Goal: Check status: Check status

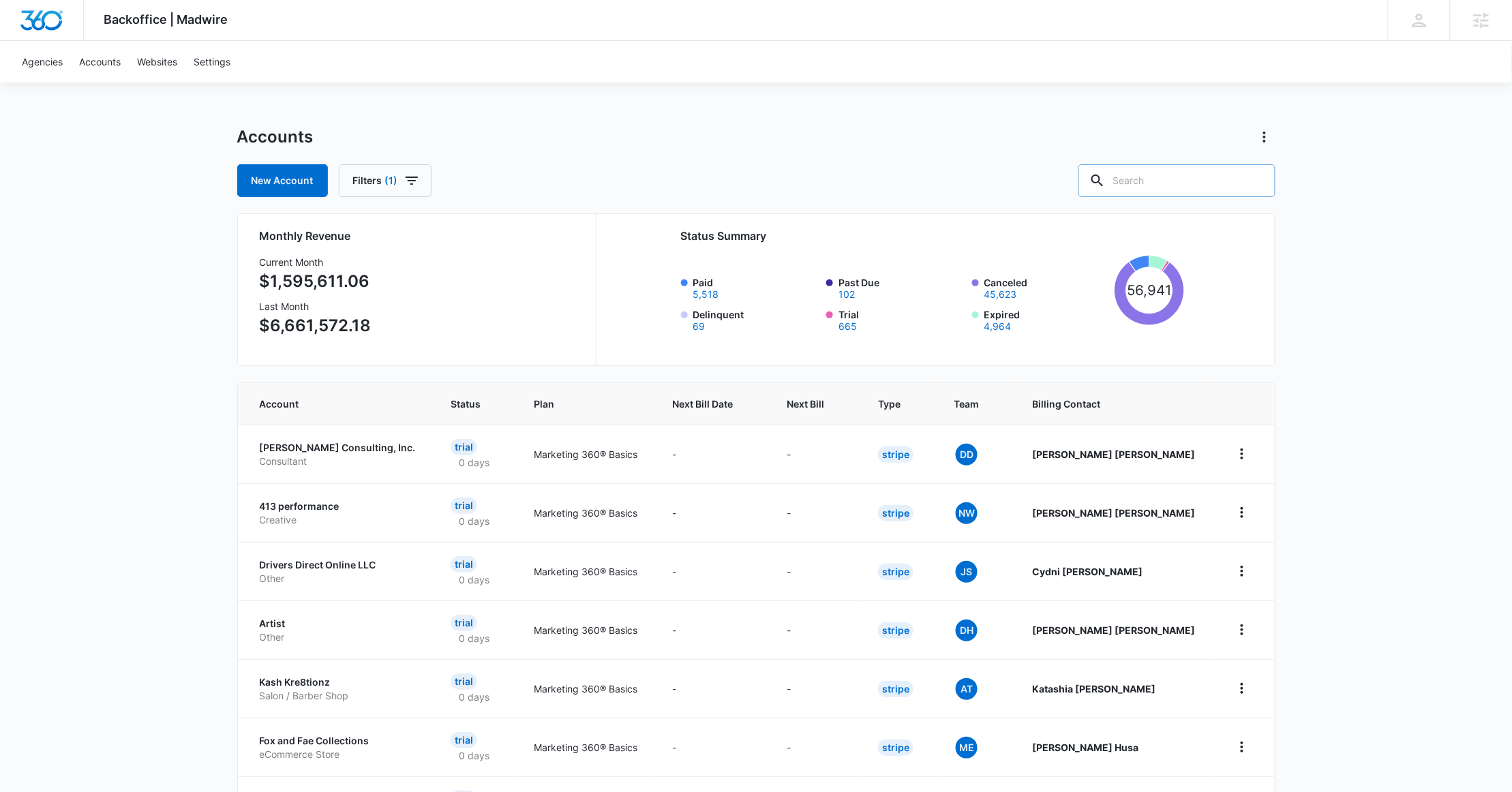
click at [1195, 178] on input "text" at bounding box center [1177, 180] width 197 height 33
paste input "M37539"
type input "M37539"
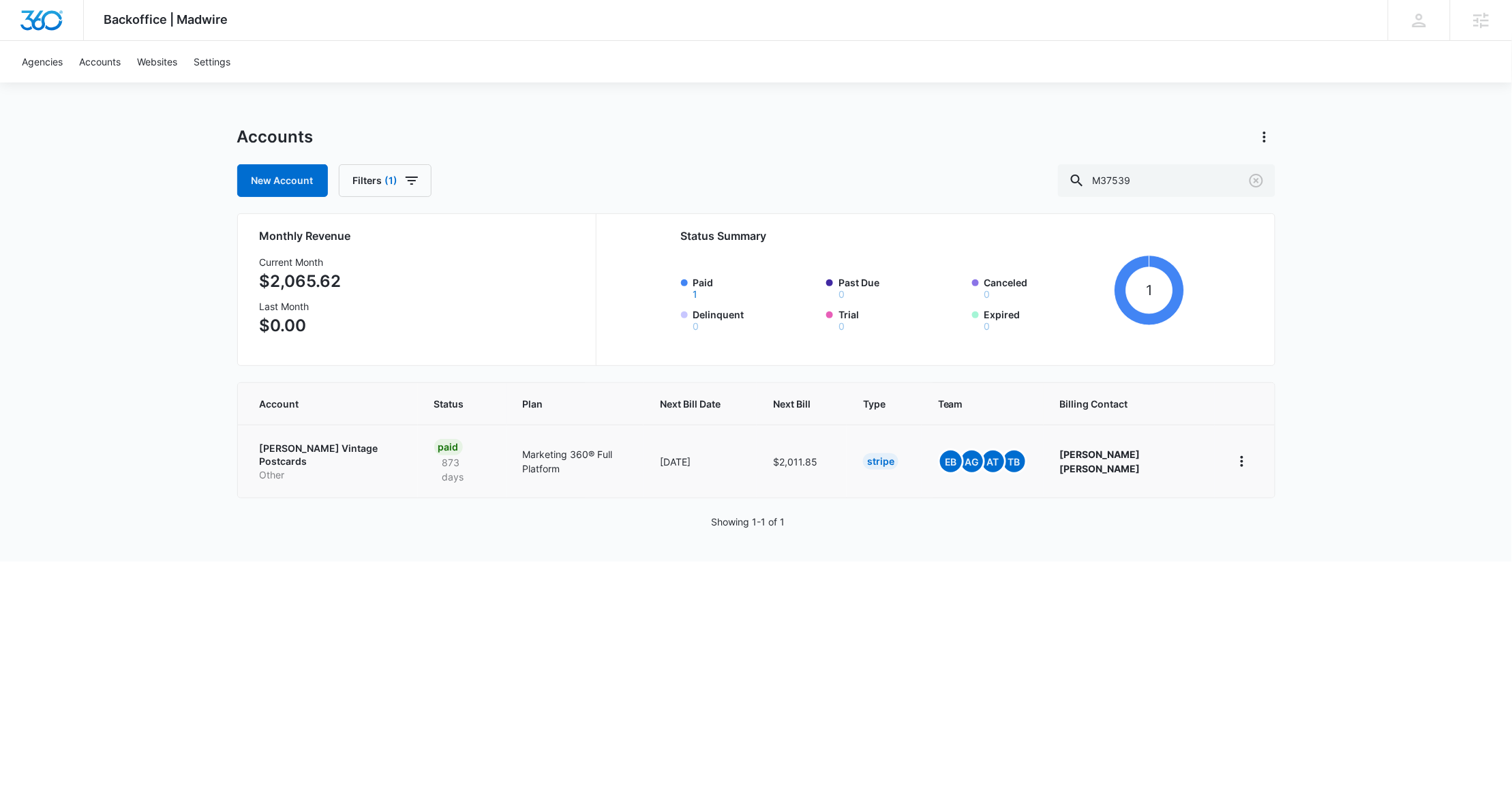
click at [323, 447] on p "[PERSON_NAME] Vintage Postcards" at bounding box center [330, 455] width 142 height 26
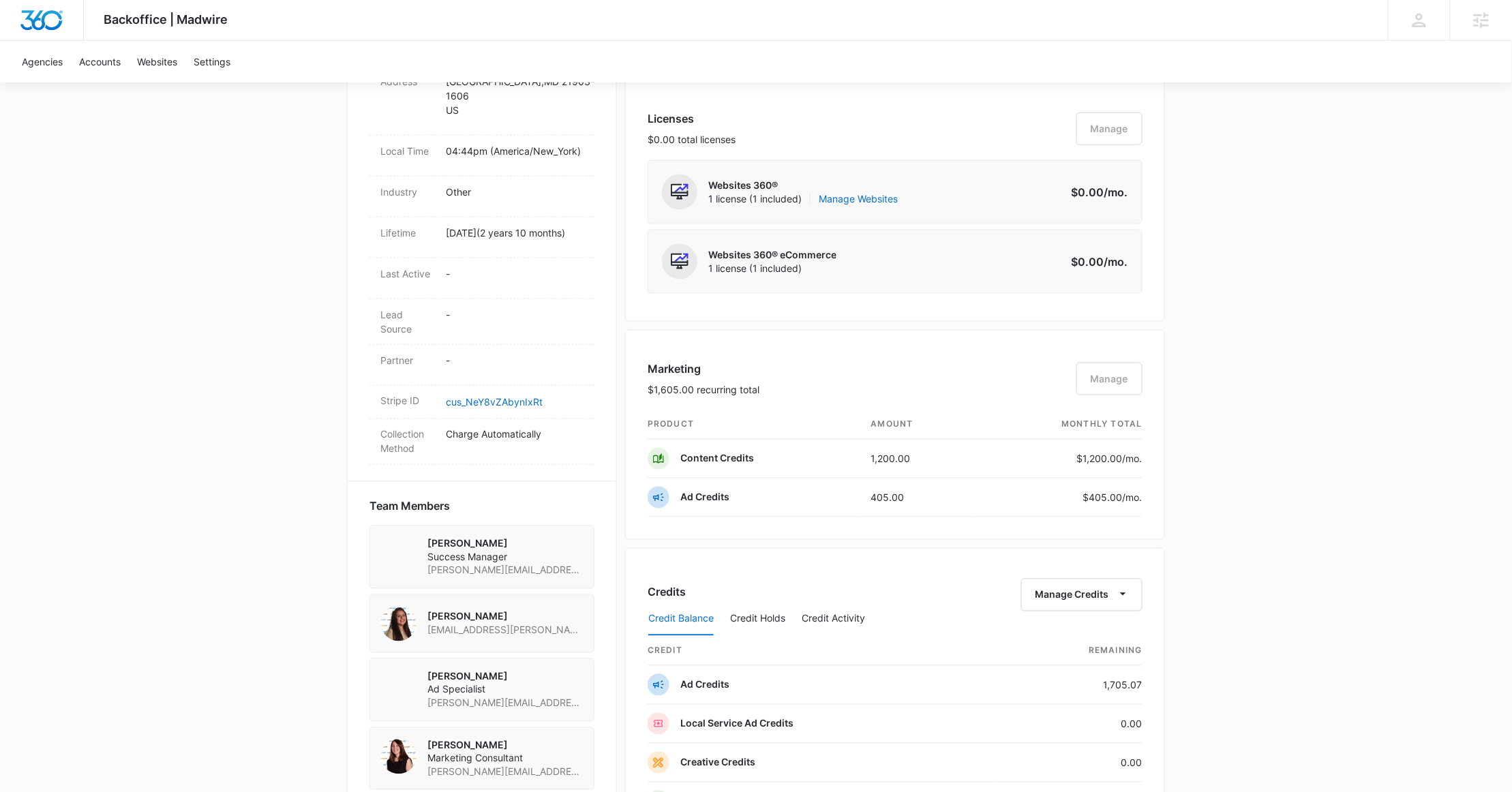
scroll to position [681, 0]
